Goal: Check status

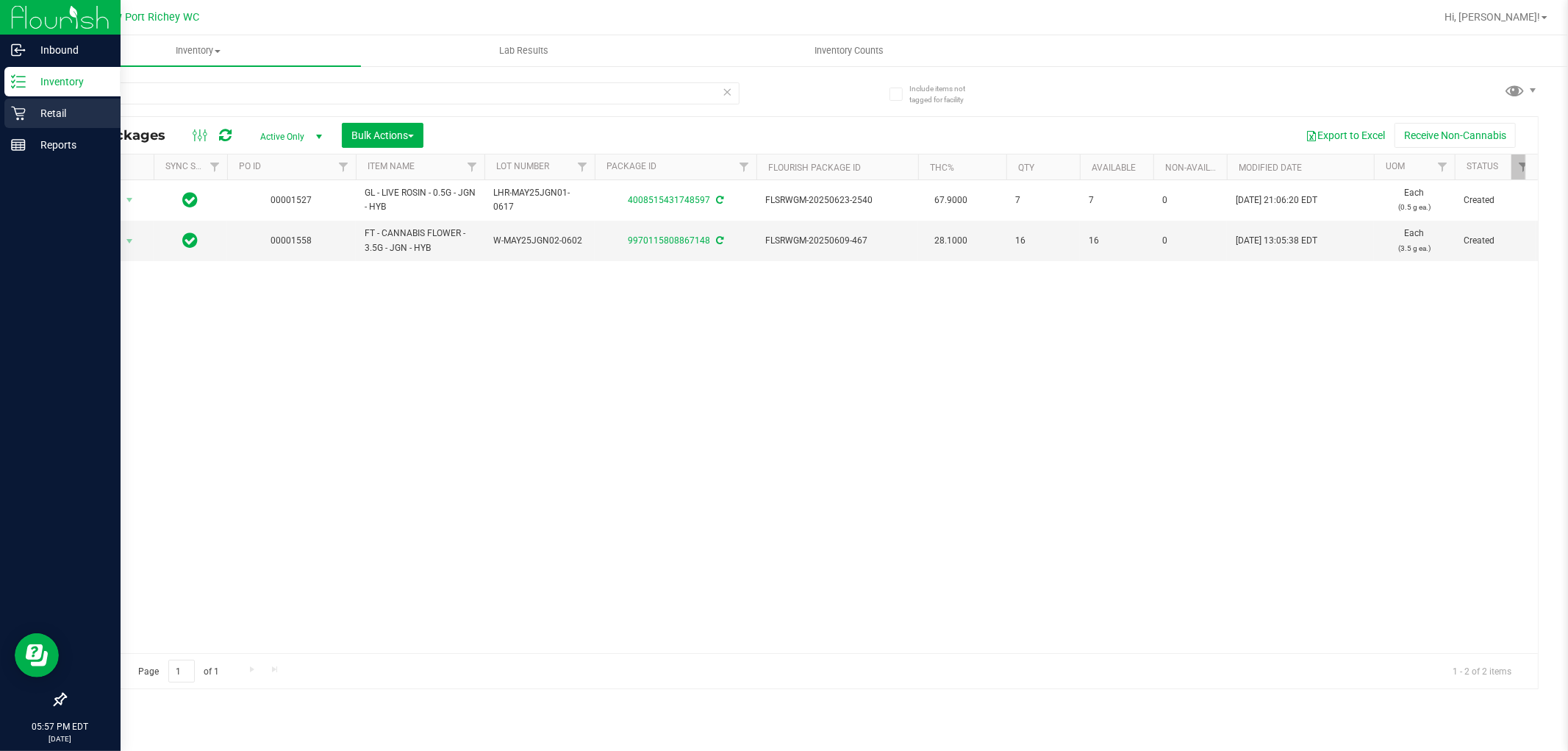
click at [43, 118] on p "Retail" at bounding box center [70, 113] width 89 height 18
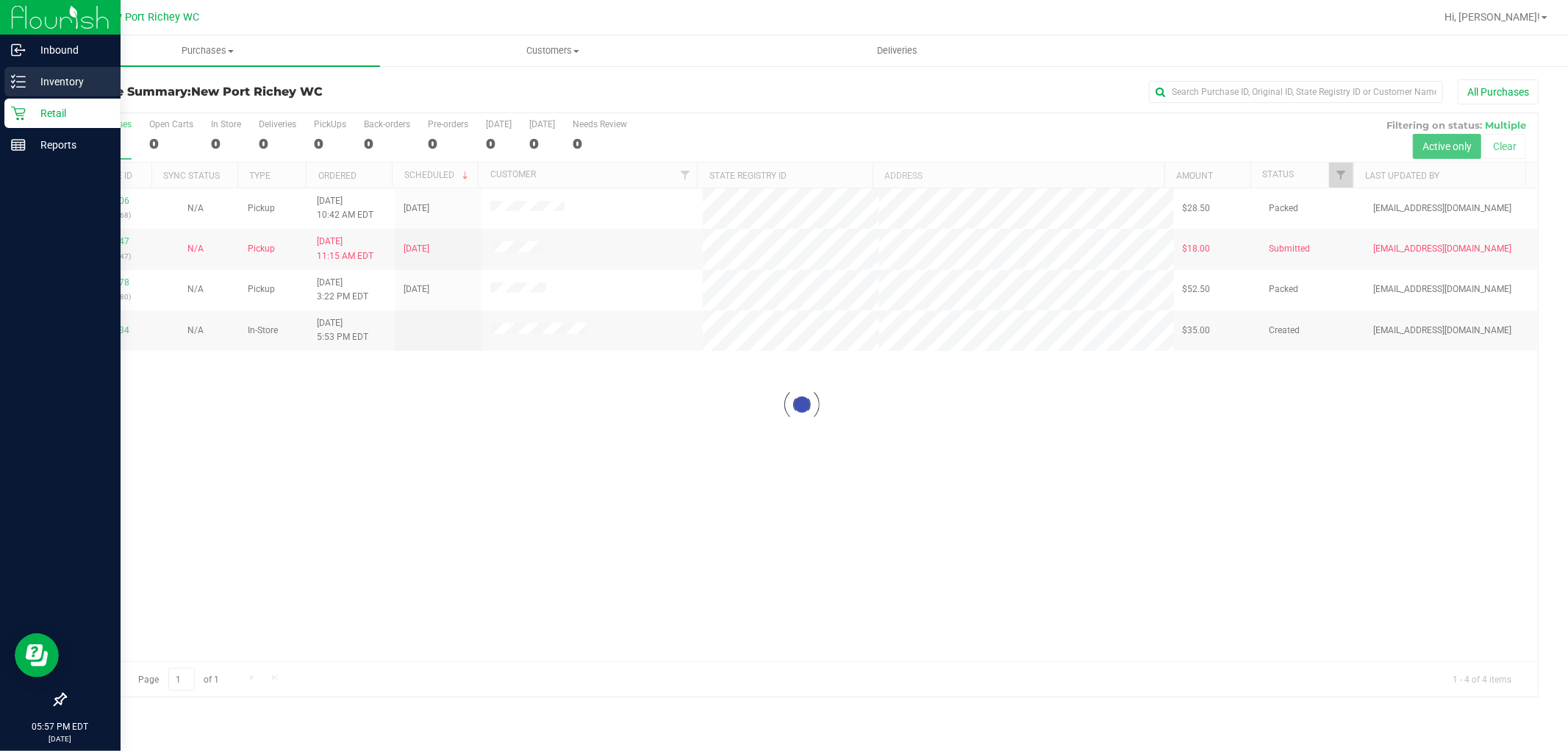
click at [11, 77] on icon at bounding box center [13, 76] width 3 height 2
click at [53, 89] on p "Inventory" at bounding box center [70, 82] width 89 height 18
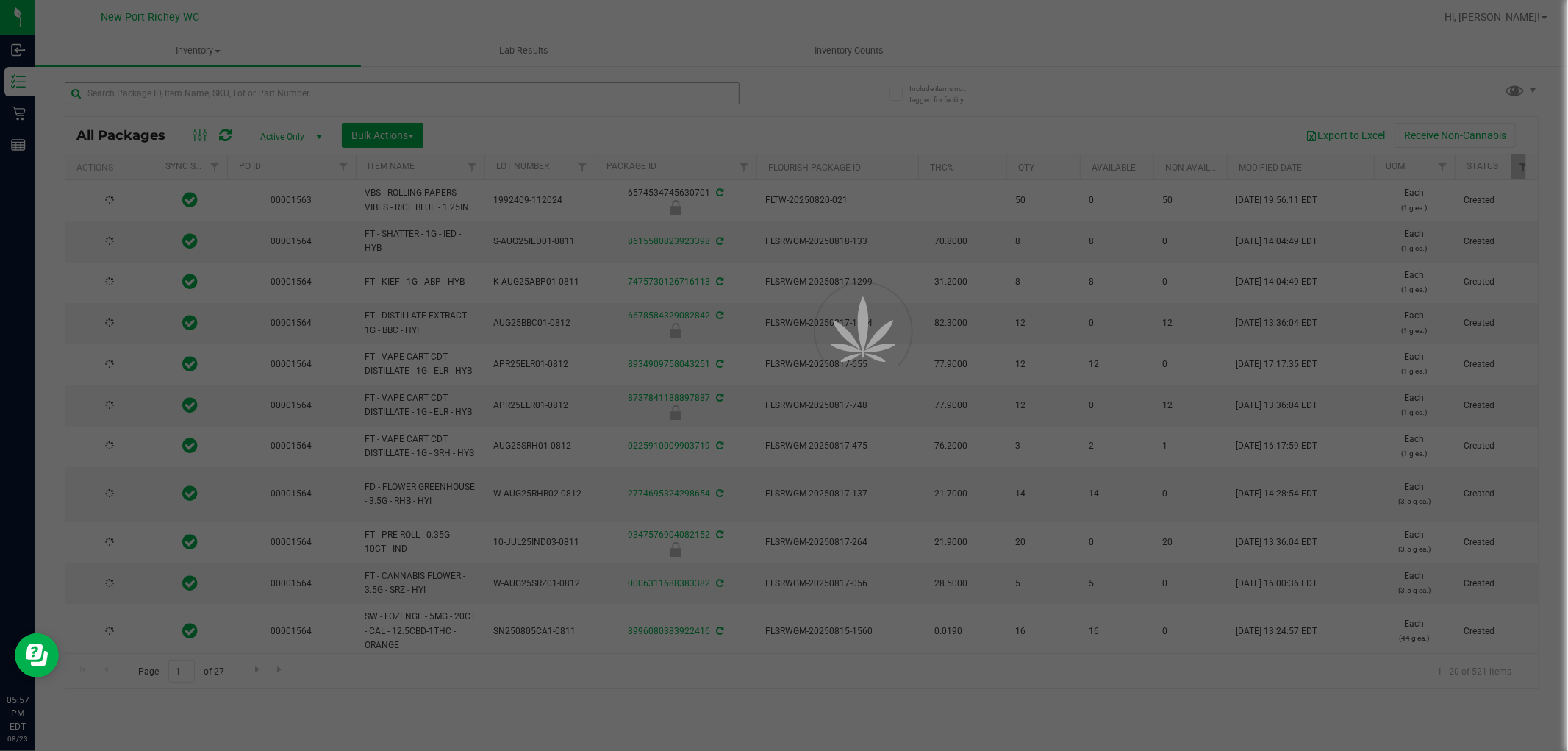
type input "[DATE]"
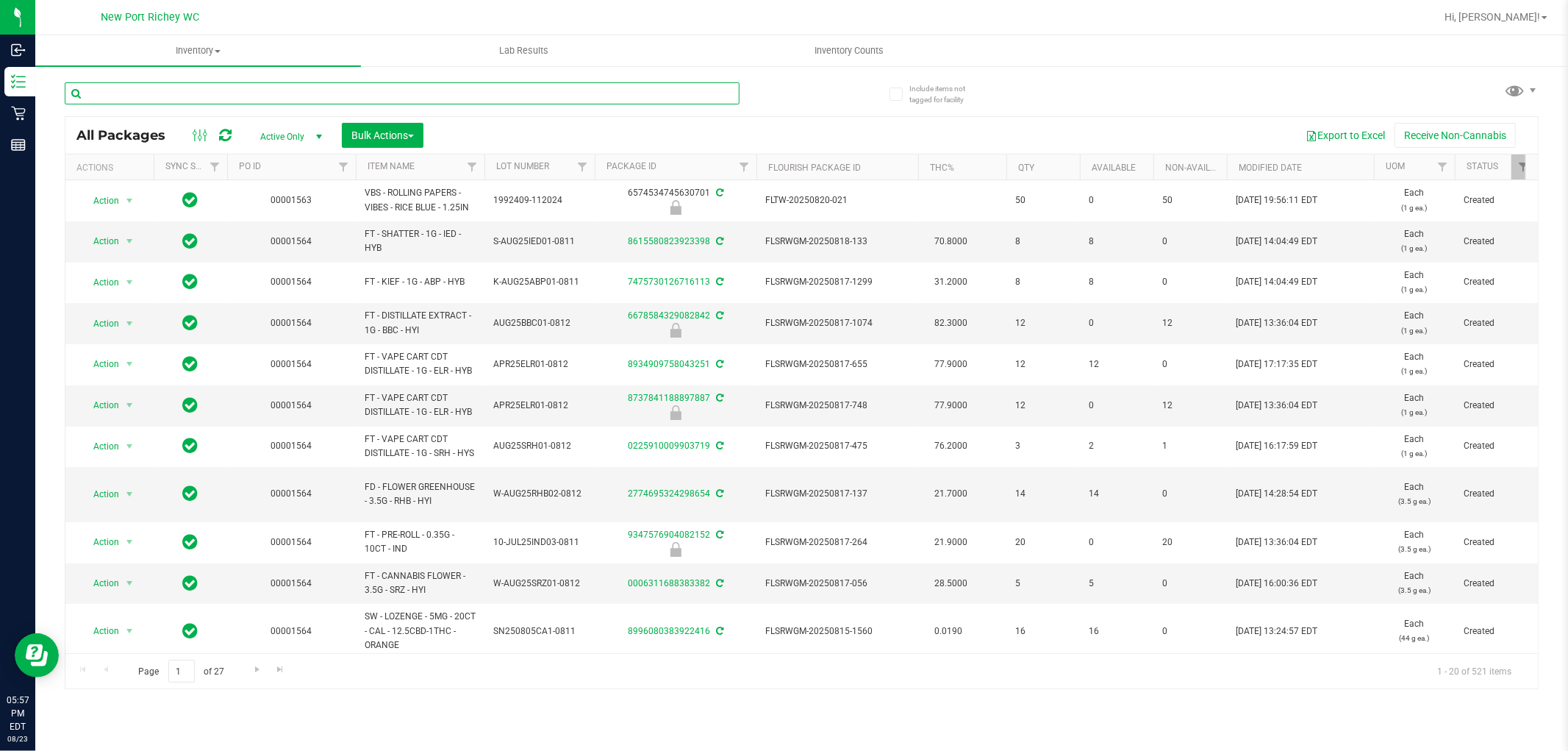
click at [152, 97] on input "text" at bounding box center [402, 93] width 675 height 22
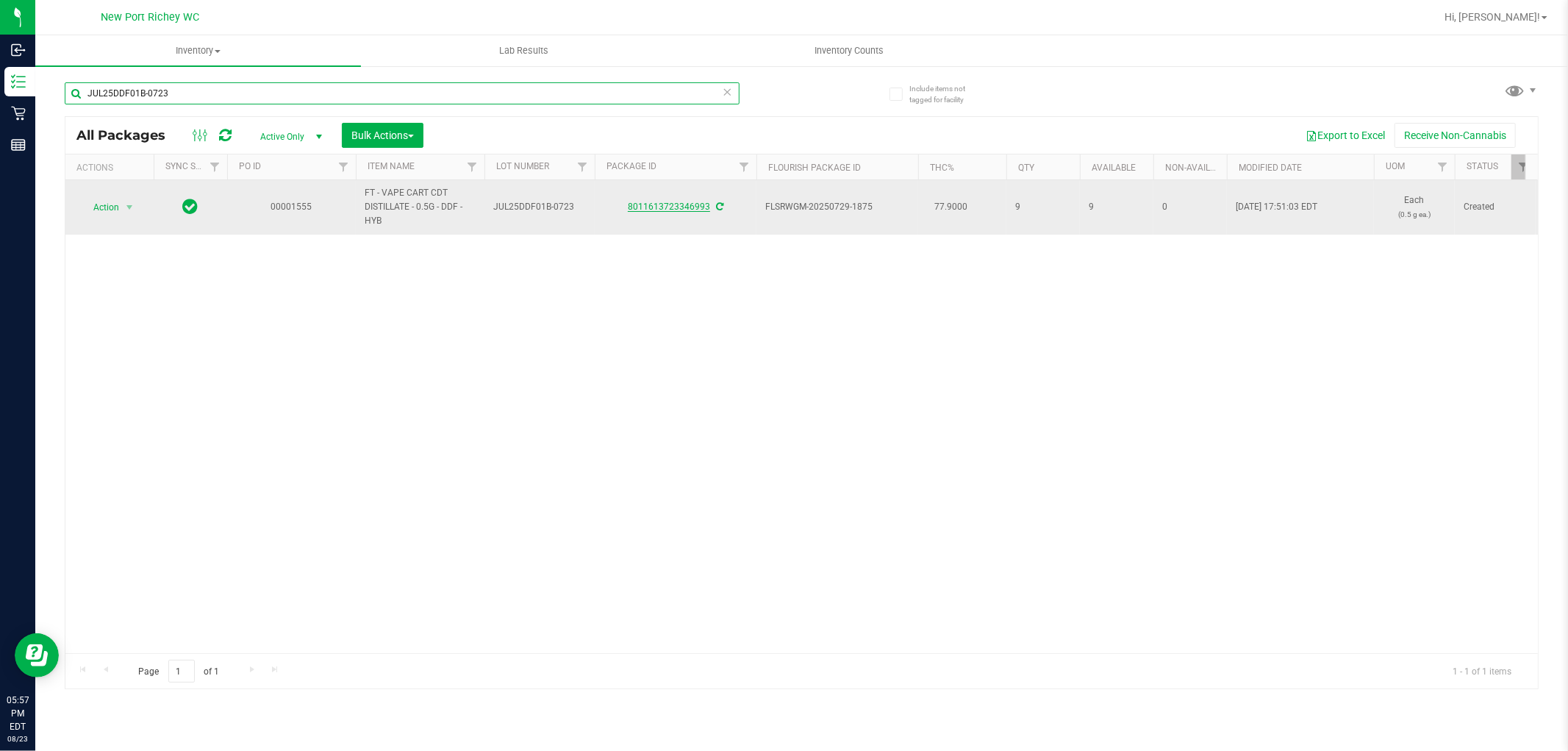
type input "JUL25DDF01B-0723"
click at [697, 209] on link "8011613723346993" at bounding box center [669, 207] width 82 height 11
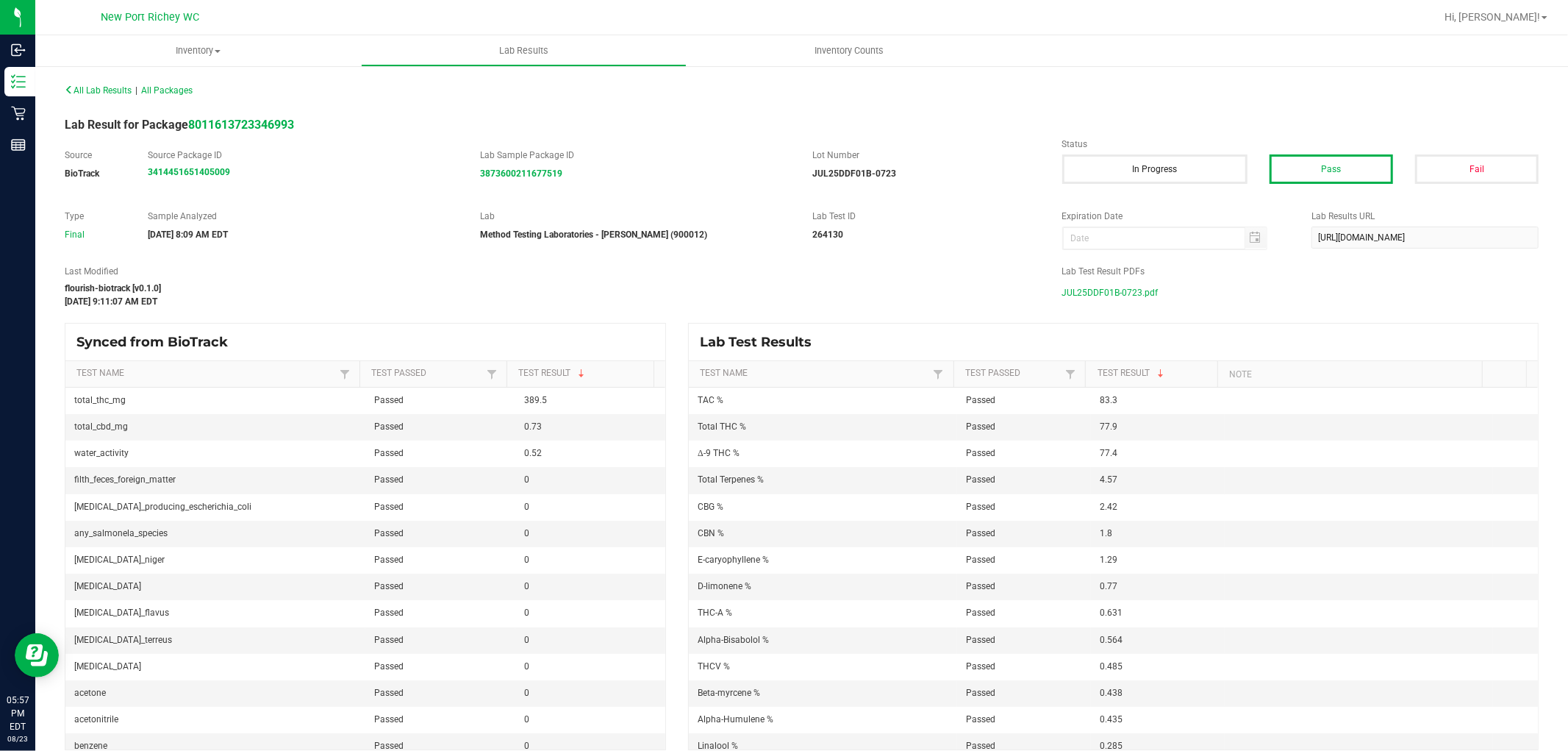
click at [1121, 296] on span "JUL25DDF01B-0723.pdf" at bounding box center [1111, 293] width 97 height 22
click at [82, 93] on span "All Lab Results" at bounding box center [98, 90] width 67 height 11
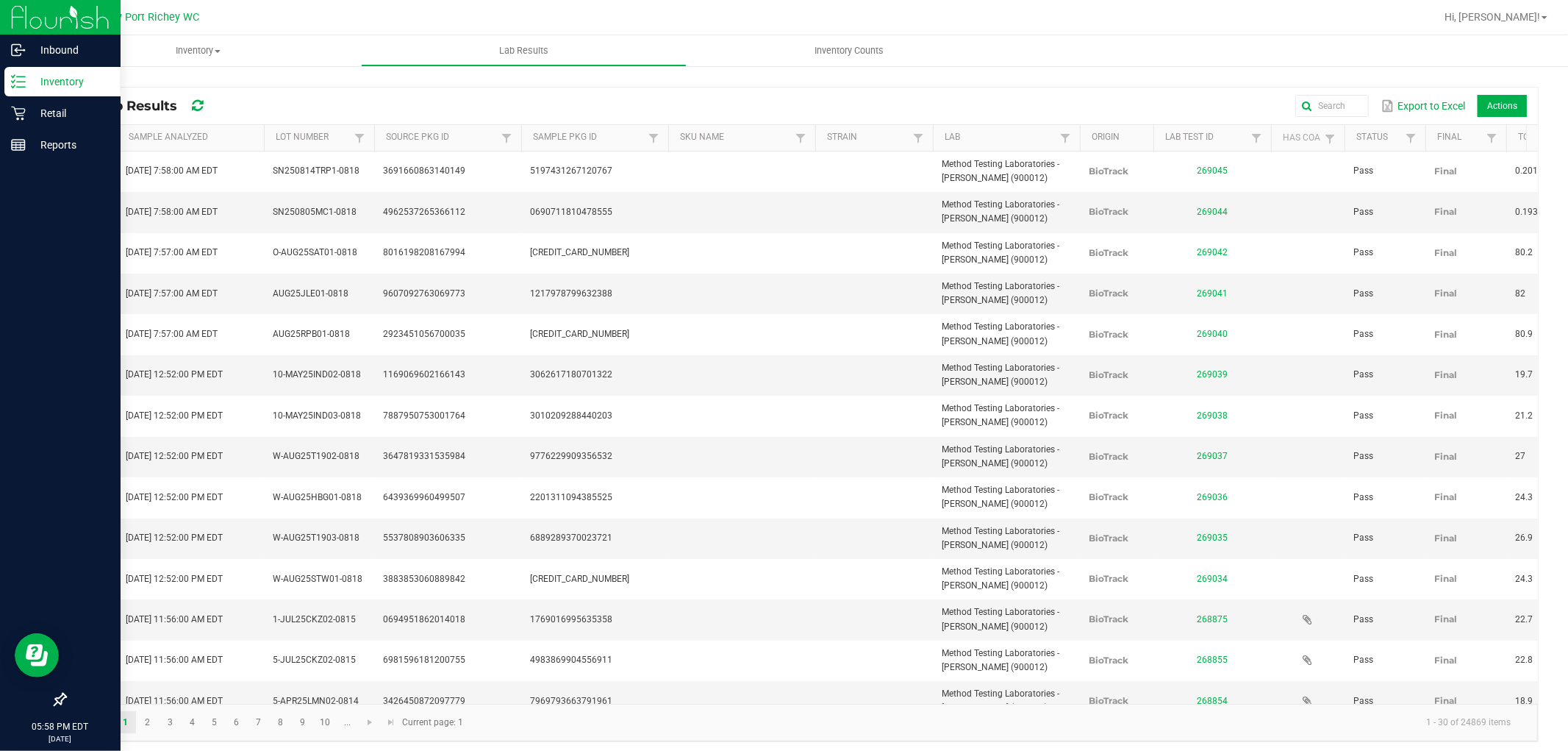
click at [54, 81] on p "Inventory" at bounding box center [70, 82] width 89 height 18
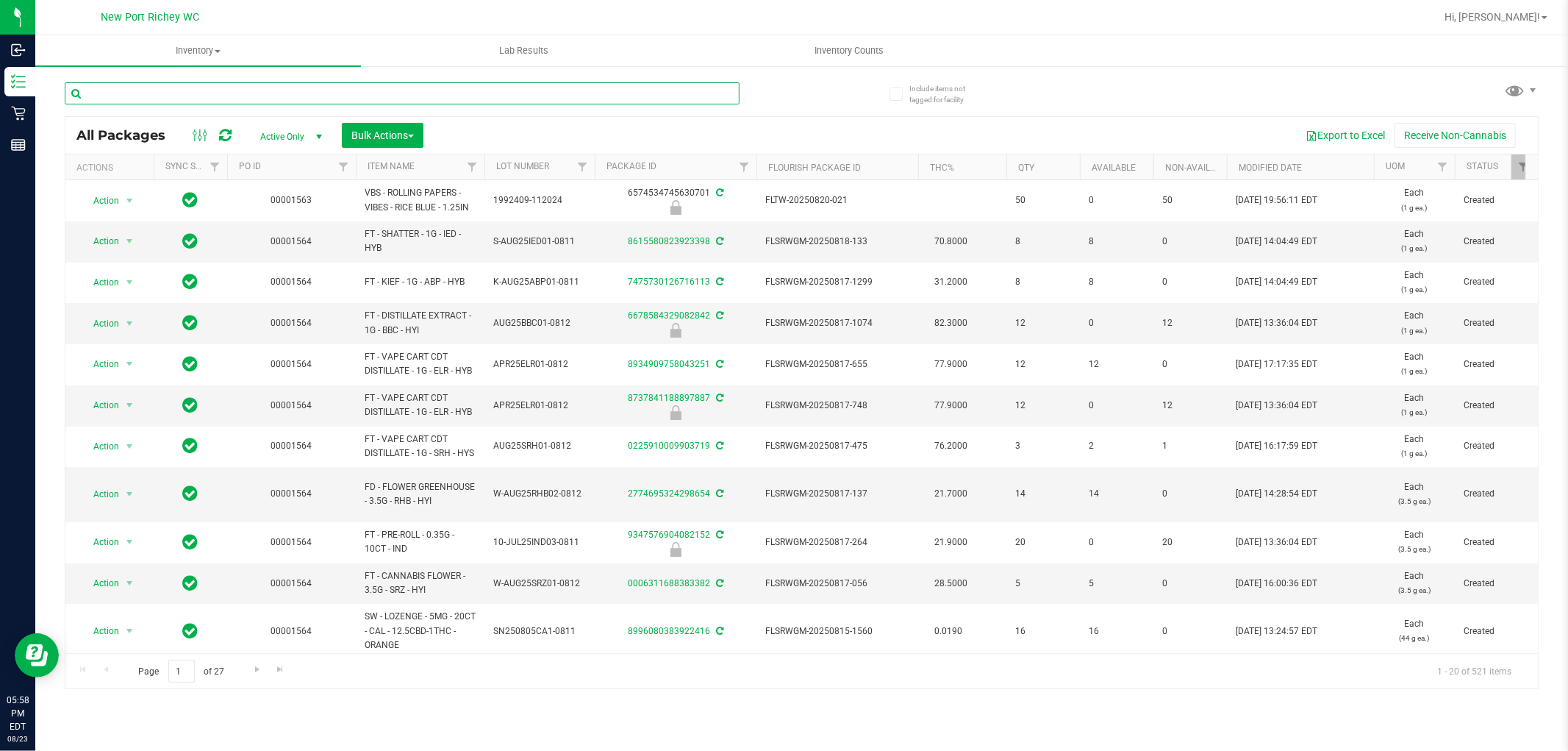
click at [152, 93] on input "text" at bounding box center [402, 93] width 675 height 22
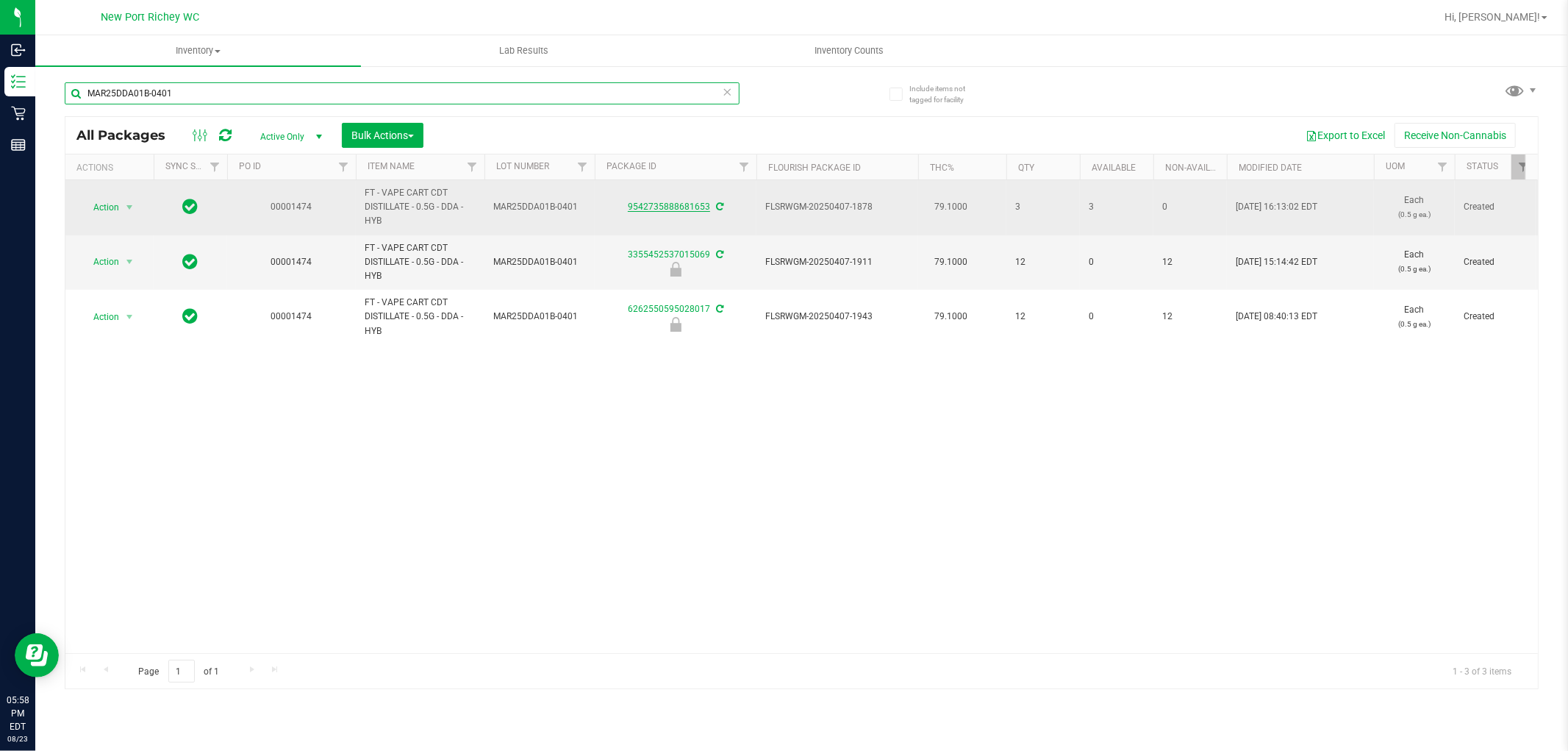
type input "MAR25DDA01B-0401"
click at [700, 203] on link "9542735888681653" at bounding box center [669, 207] width 82 height 11
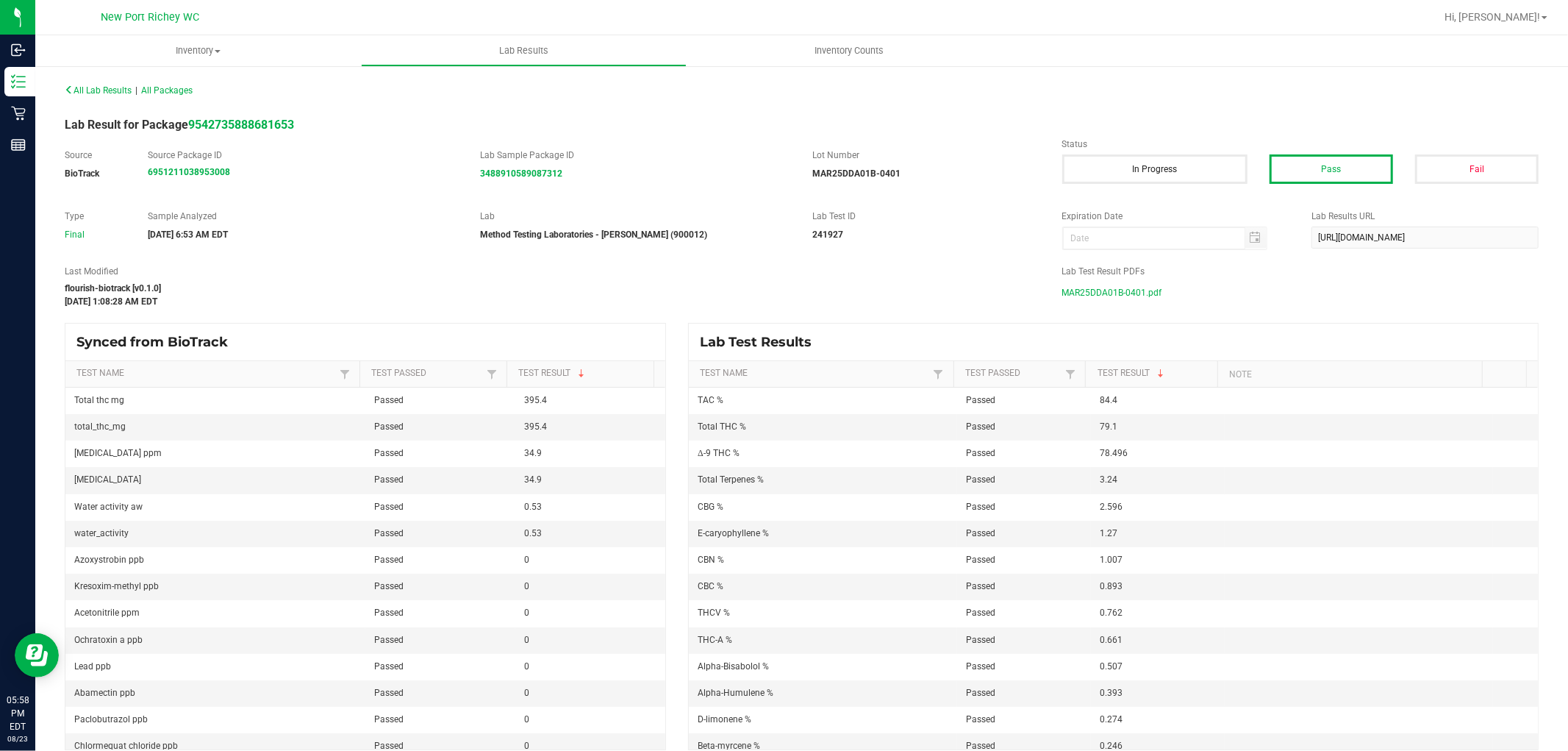
click at [1121, 295] on span "MAR25DDA01B-0401.pdf" at bounding box center [1112, 293] width 100 height 22
click at [82, 92] on span "All Lab Results" at bounding box center [98, 90] width 67 height 11
